Goal: Book appointment/travel/reservation

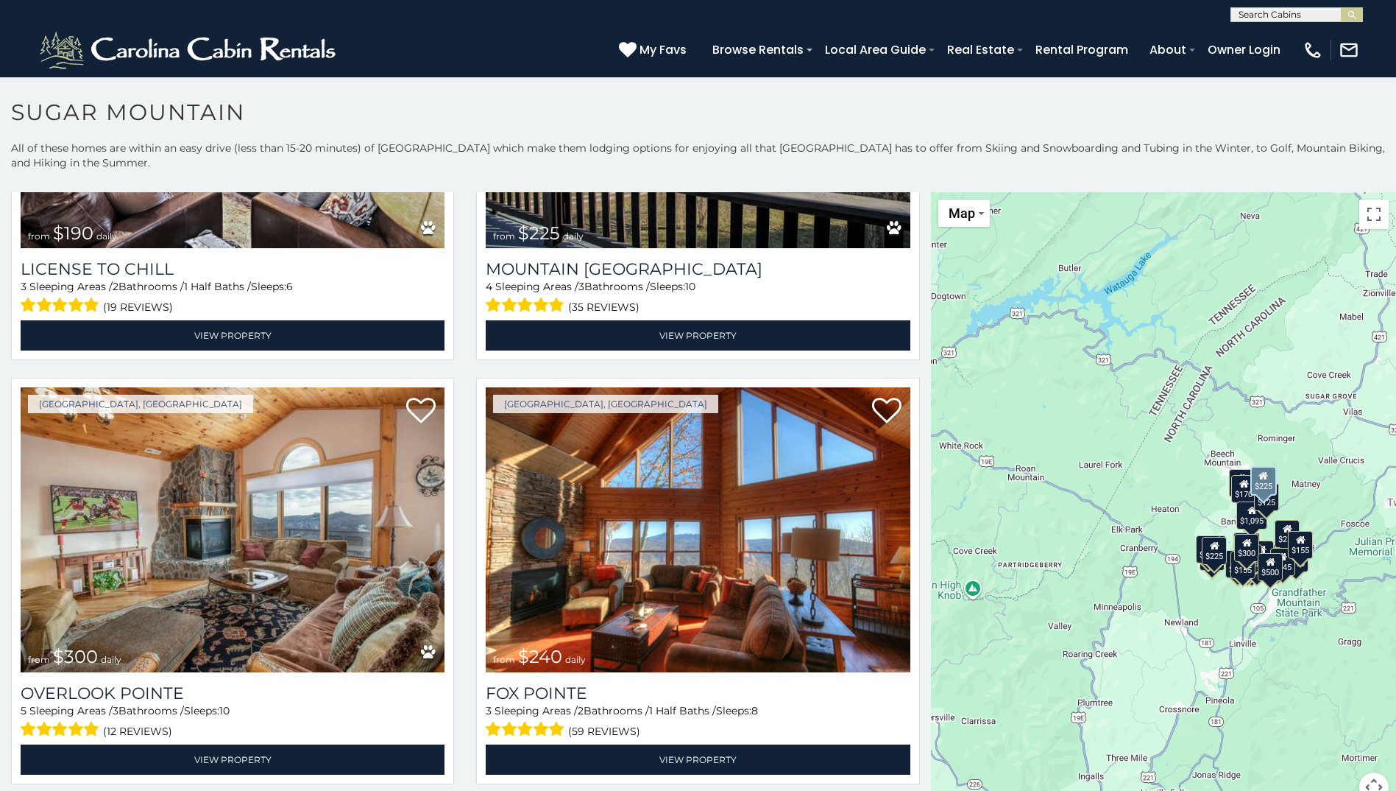
scroll to position [5447, 0]
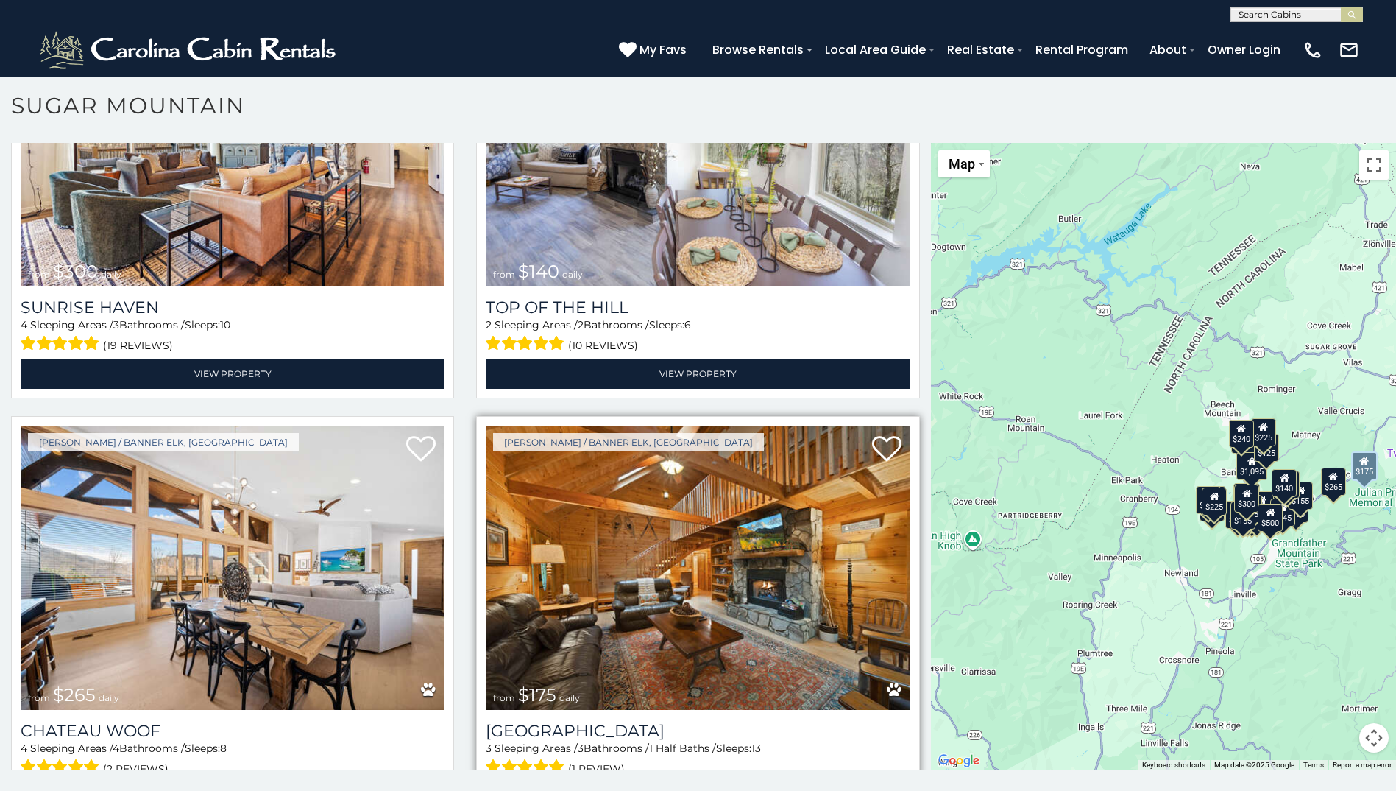
scroll to position [8, 0]
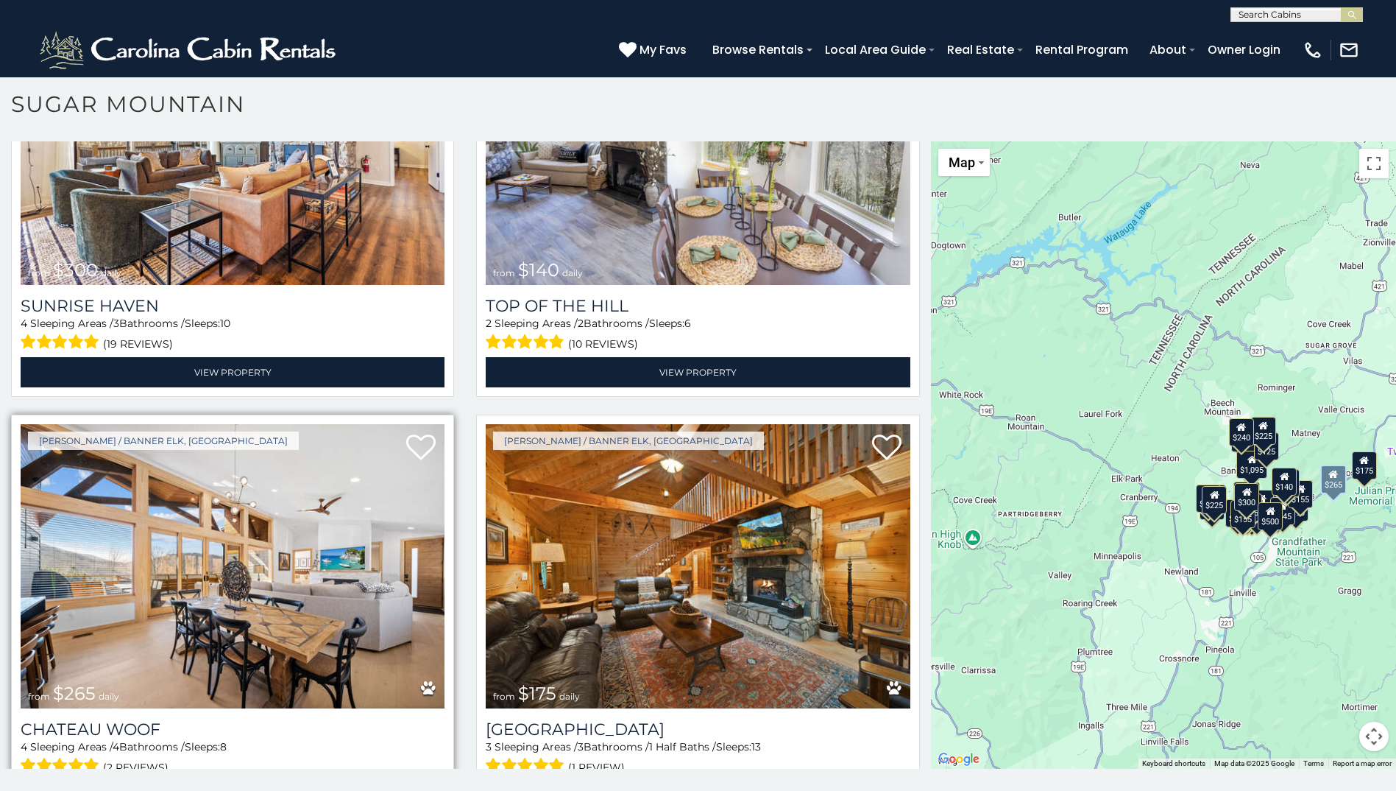
click at [187, 565] on img at bounding box center [233, 566] width 424 height 284
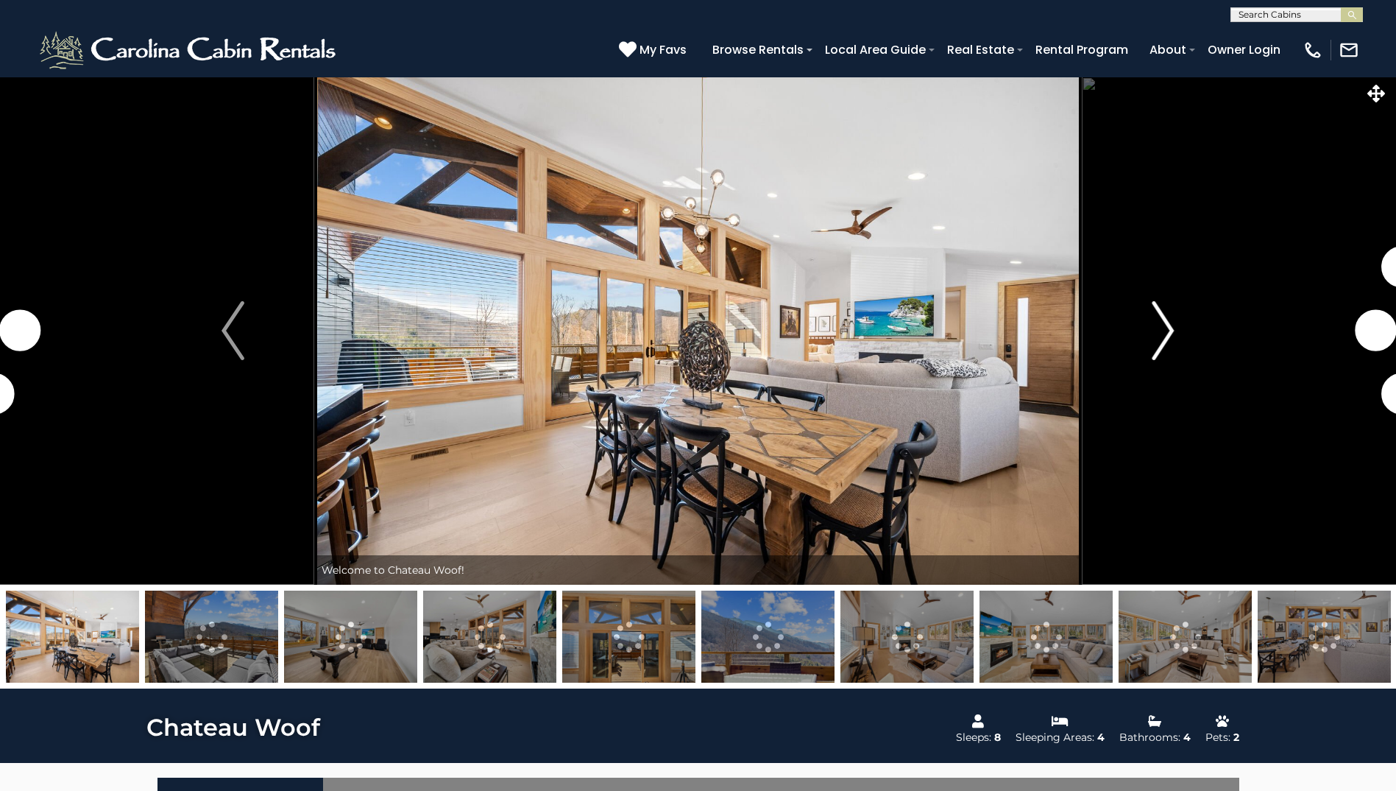
click at [1165, 332] on img "Next" at bounding box center [1163, 330] width 22 height 59
